Goal: Information Seeking & Learning: Learn about a topic

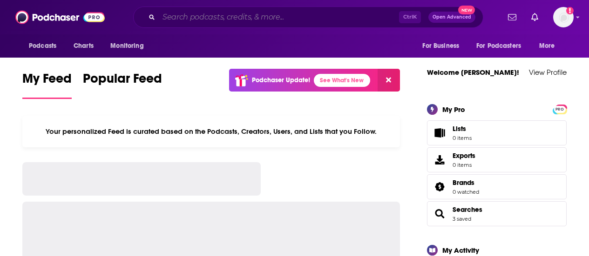
click at [262, 15] on input "Search podcasts, credits, & more..." at bounding box center [279, 17] width 240 height 15
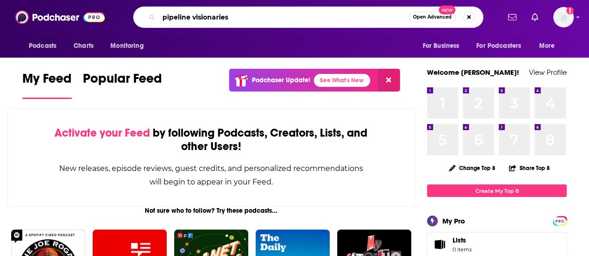
type input "pipeline visionaries"
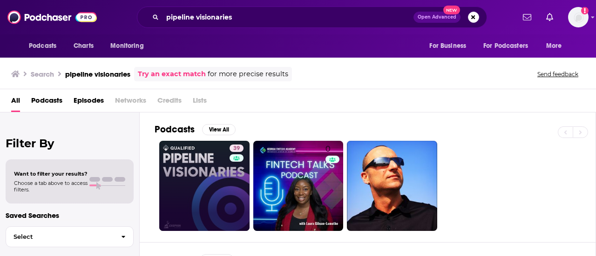
click at [229, 170] on div "39" at bounding box center [237, 186] width 16 height 83
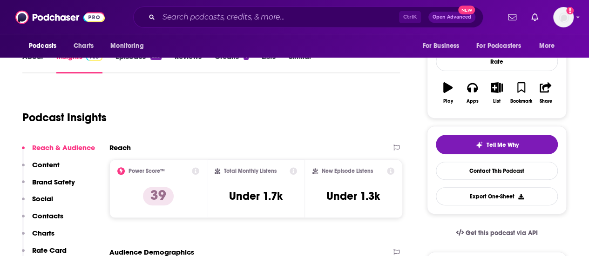
scroll to position [140, 0]
